Goal: Book appointment/travel/reservation

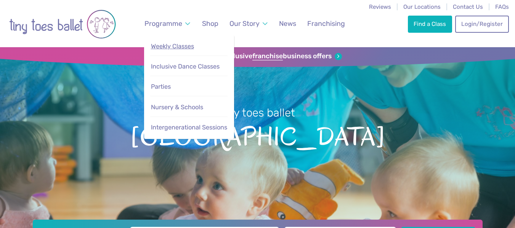
click at [176, 49] on span "Weekly Classes" at bounding box center [172, 46] width 43 height 7
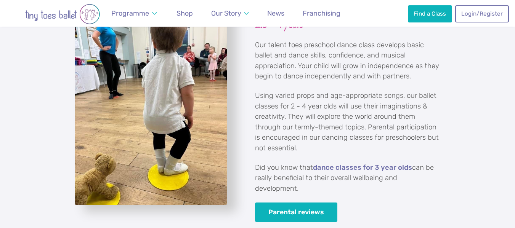
scroll to position [1030, 0]
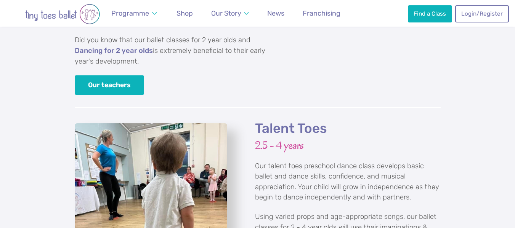
click at [273, 121] on h2 "Talent Toes" at bounding box center [348, 129] width 186 height 17
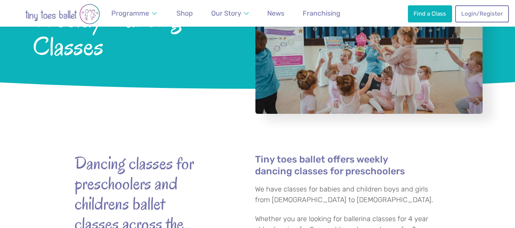
scroll to position [0, 0]
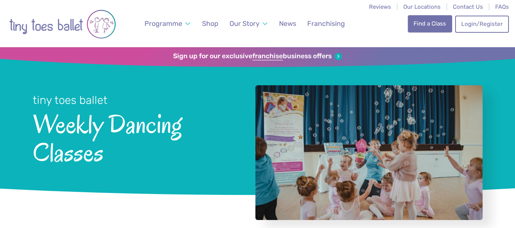
click at [423, 24] on link "Find a Class" at bounding box center [430, 23] width 44 height 17
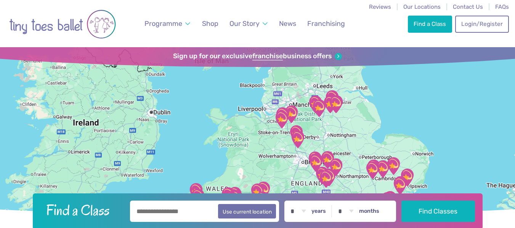
drag, startPoint x: 179, startPoint y: 212, endPoint x: 178, endPoint y: 206, distance: 6.3
click at [179, 212] on input "text" at bounding box center [205, 211] width 150 height 21
type input "********"
click at [402, 201] on button "Find Classes" at bounding box center [439, 211] width 74 height 21
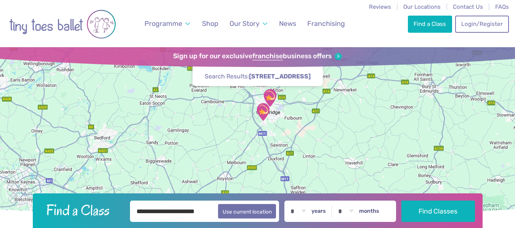
click at [306, 212] on select "* * * * * * * * * * ** ** **" at bounding box center [298, 211] width 24 height 21
select select "*"
click at [292, 201] on select "* * * * * * * * * * ** ** **" at bounding box center [298, 211] width 24 height 21
click at [357, 211] on select "* * * * * * * * * * ** **" at bounding box center [346, 211] width 24 height 21
select select "*"
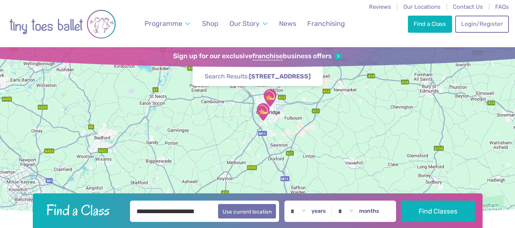
click at [340, 201] on select "* * * * * * * * * * ** **" at bounding box center [346, 211] width 24 height 21
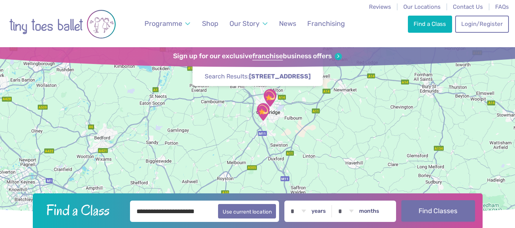
click at [441, 214] on button "Find Classes" at bounding box center [439, 211] width 74 height 21
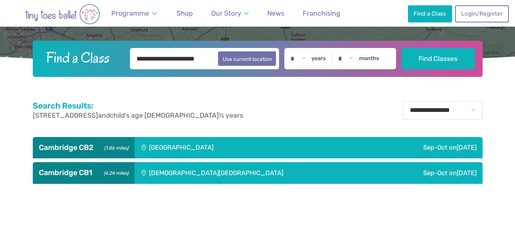
scroll to position [153, 0]
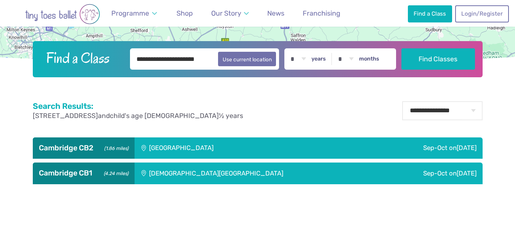
click at [141, 150] on div "[GEOGRAPHIC_DATA]" at bounding box center [233, 148] width 197 height 21
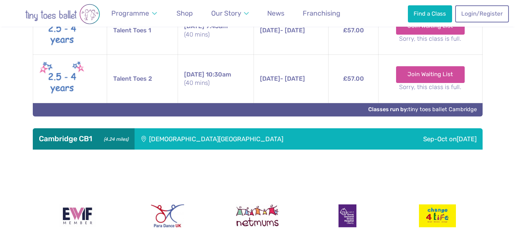
scroll to position [420, 0]
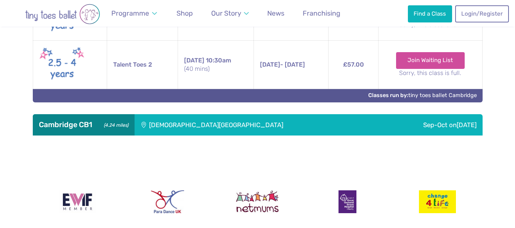
click at [206, 124] on div "[DEMOGRAPHIC_DATA][GEOGRAPHIC_DATA]" at bounding box center [257, 124] width 244 height 21
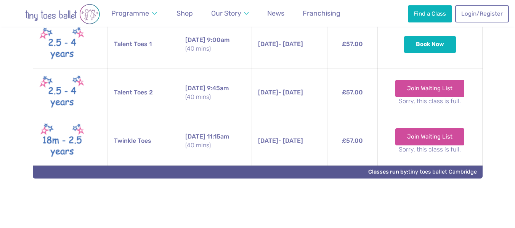
scroll to position [534, 0]
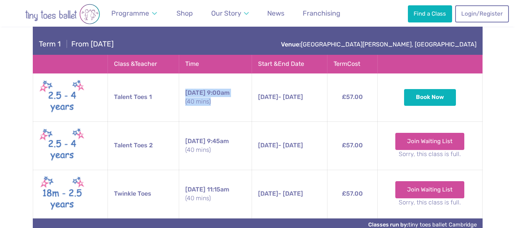
drag, startPoint x: 183, startPoint y: 93, endPoint x: 212, endPoint y: 105, distance: 31.4
click at [212, 105] on td "Friday 9:00am (40 mins)" at bounding box center [215, 97] width 73 height 48
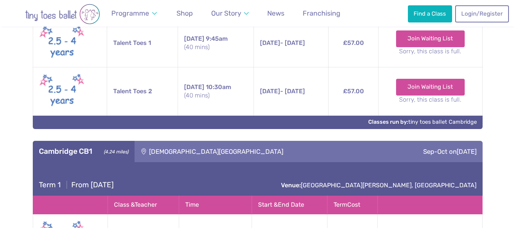
scroll to position [469, 0]
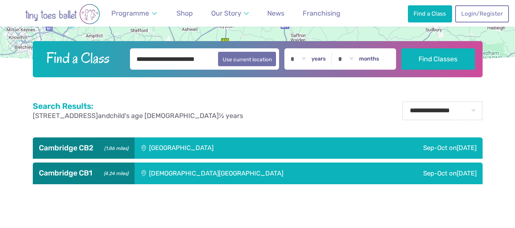
scroll to position [191, 0]
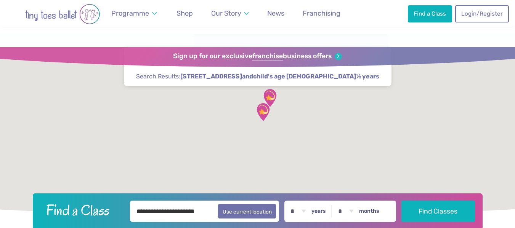
scroll to position [191, 0]
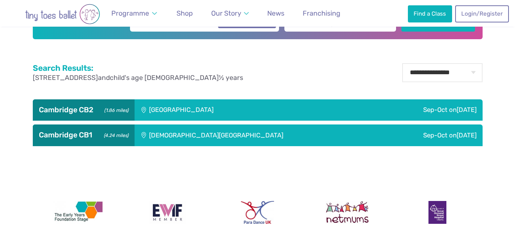
click at [190, 108] on div "[GEOGRAPHIC_DATA]" at bounding box center [233, 110] width 197 height 21
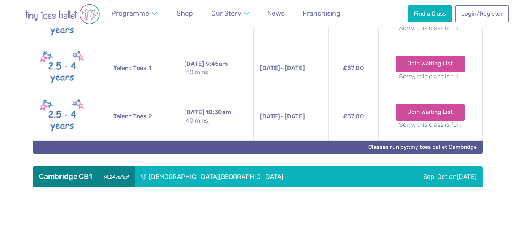
scroll to position [381, 0]
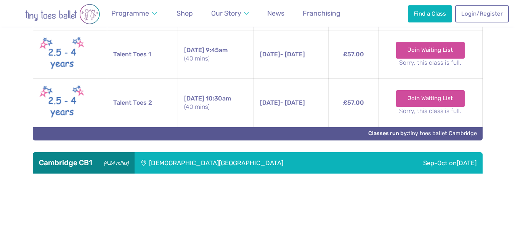
click at [232, 156] on div "[DEMOGRAPHIC_DATA][GEOGRAPHIC_DATA]" at bounding box center [257, 163] width 244 height 21
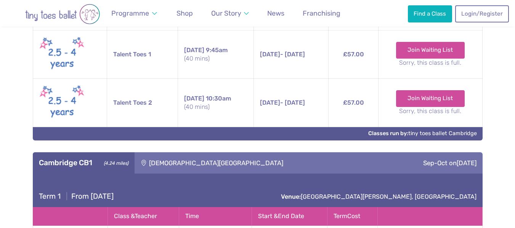
scroll to position [572, 0]
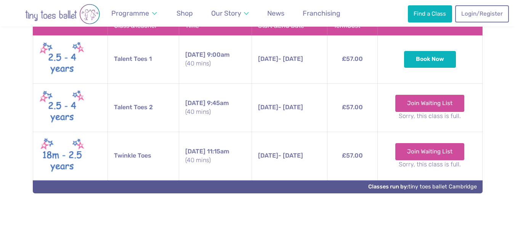
drag, startPoint x: 318, startPoint y: 61, endPoint x: 241, endPoint y: 63, distance: 77.1
click at [241, 63] on tr "Talent Toes 1 [DATE] 9:00am (40 mins) [DATE] - [DATE] [DATE] - [DATE] 9:00am (4…" at bounding box center [258, 59] width 450 height 48
